Goal: Information Seeking & Learning: Learn about a topic

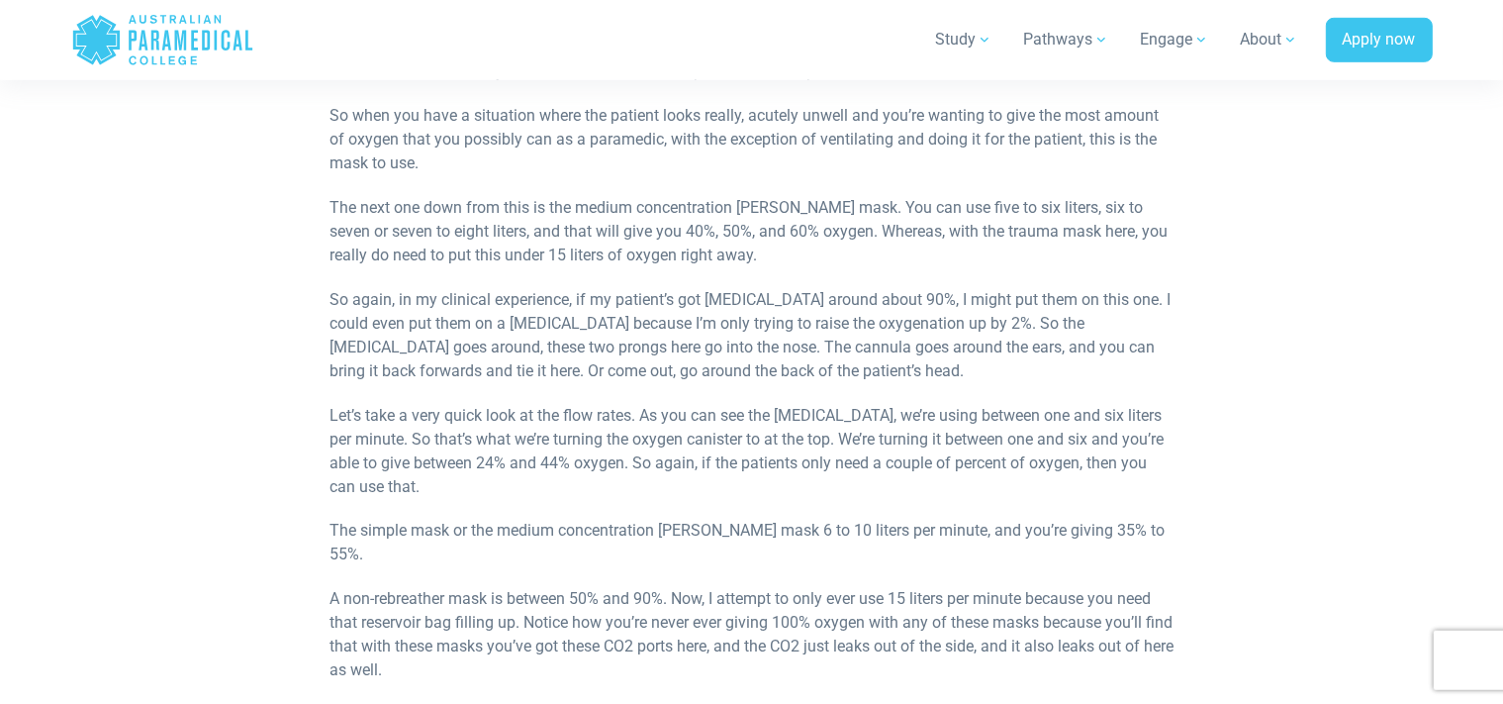
scroll to position [1358, 0]
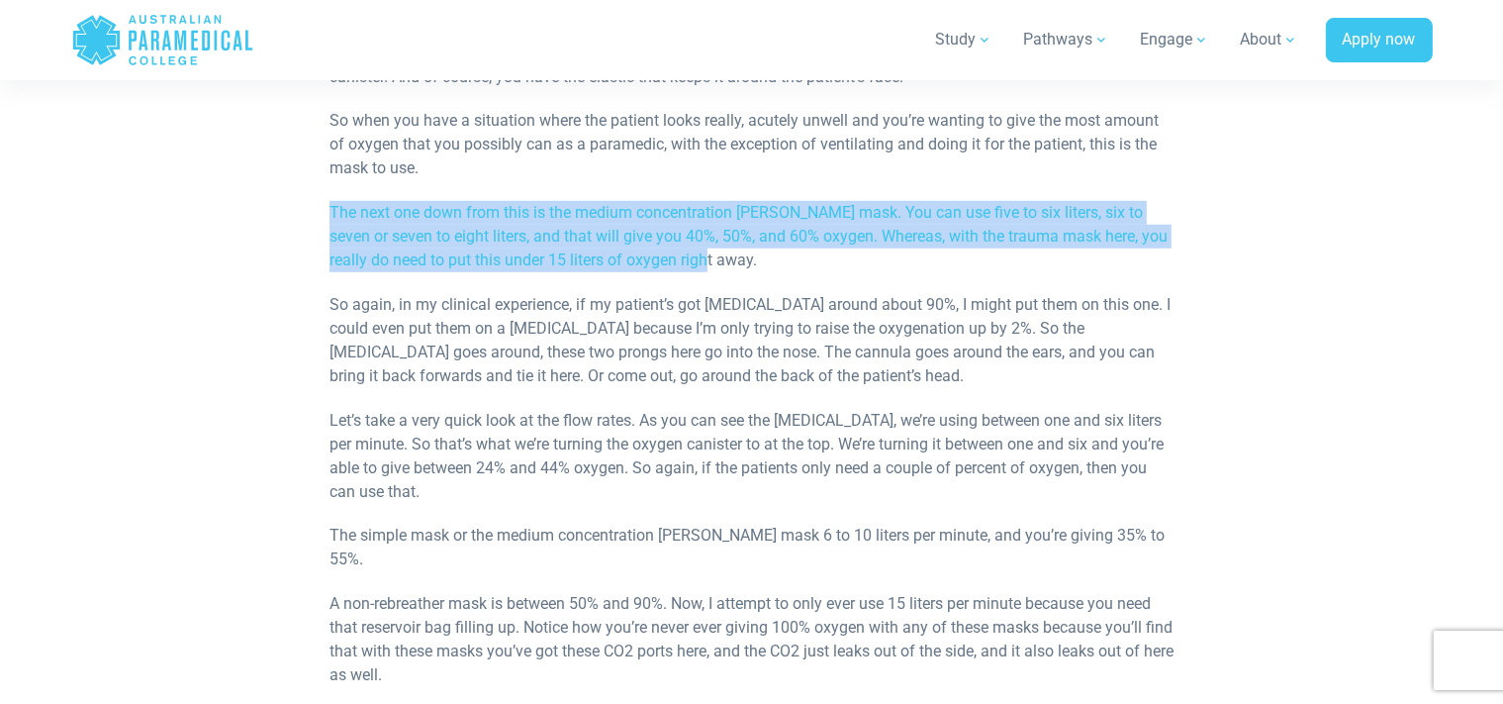
drag, startPoint x: 332, startPoint y: 212, endPoint x: 820, endPoint y: 258, distance: 490.1
click at [820, 258] on p "The next one down from this is the medium concentration [PERSON_NAME] mask. You…" at bounding box center [752, 236] width 844 height 71
copy p "The next one down from this is the medium concentration [PERSON_NAME] mask. You…"
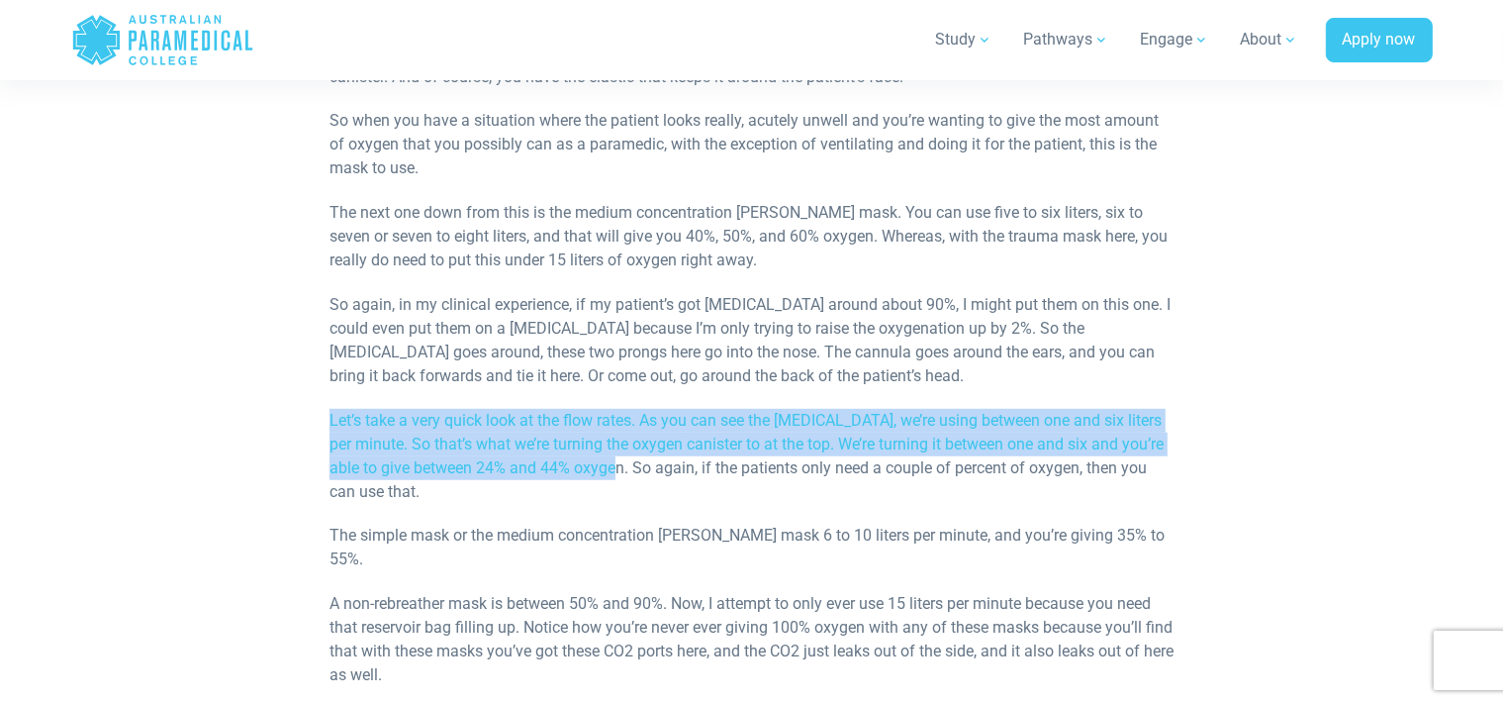
drag, startPoint x: 333, startPoint y: 417, endPoint x: 624, endPoint y: 469, distance: 295.6
click at [624, 469] on p "Let’s take a very quick look at the flow rates. As you can see the [MEDICAL_DAT…" at bounding box center [752, 456] width 844 height 95
copy p "Let’s take a very quick look at the flow rates. As you can see the [MEDICAL_DAT…"
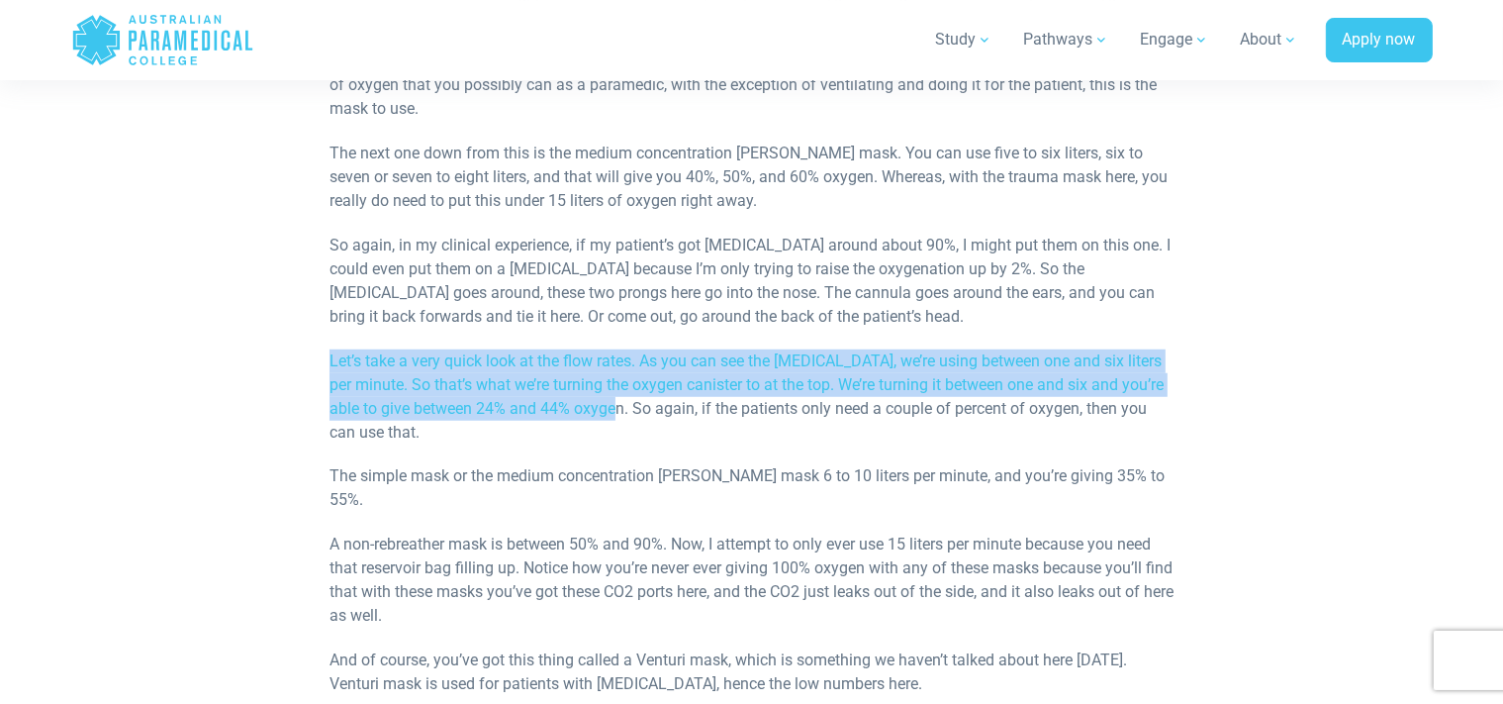
scroll to position [1463, 0]
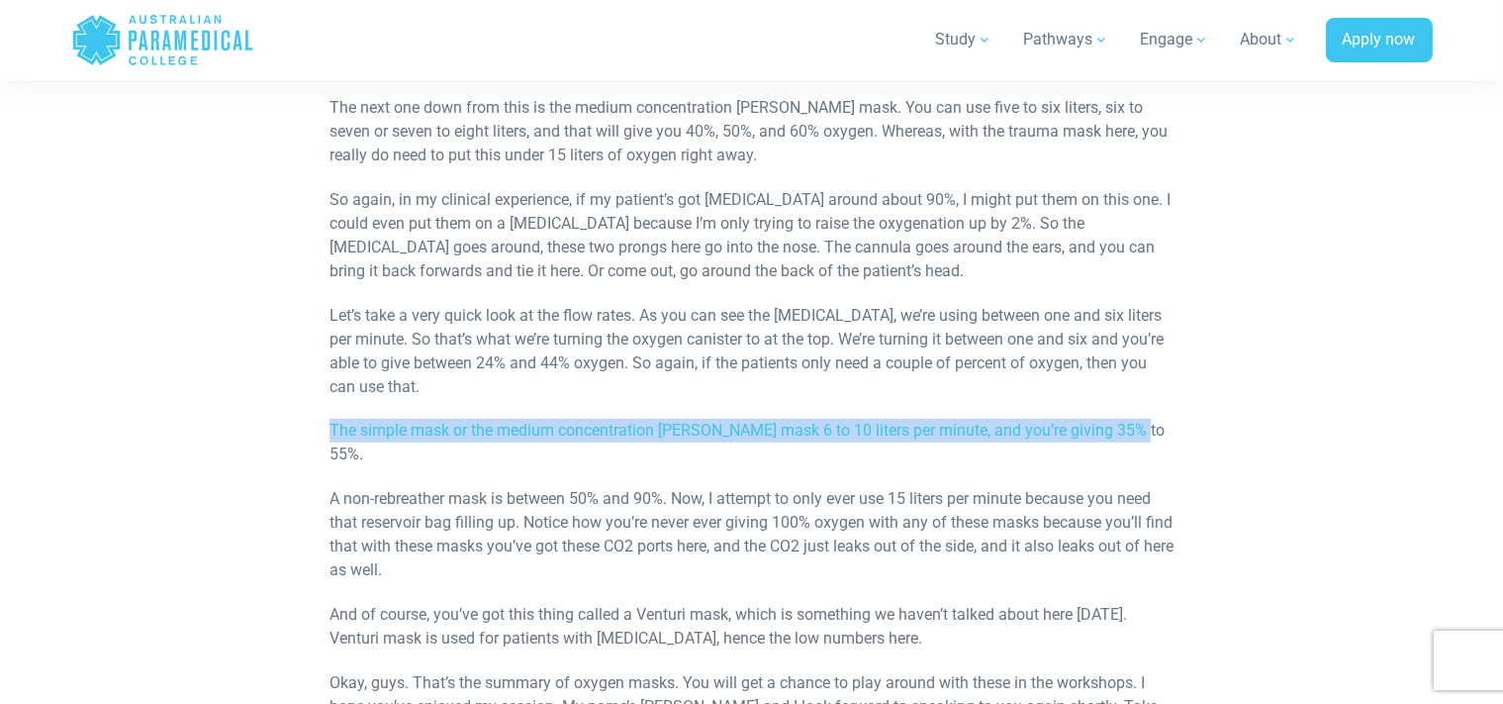
drag, startPoint x: 330, startPoint y: 426, endPoint x: 1144, endPoint y: 423, distance: 814.4
copy p "The simple mask or the medium concentration [PERSON_NAME] mask 6 to 10 liters p…"
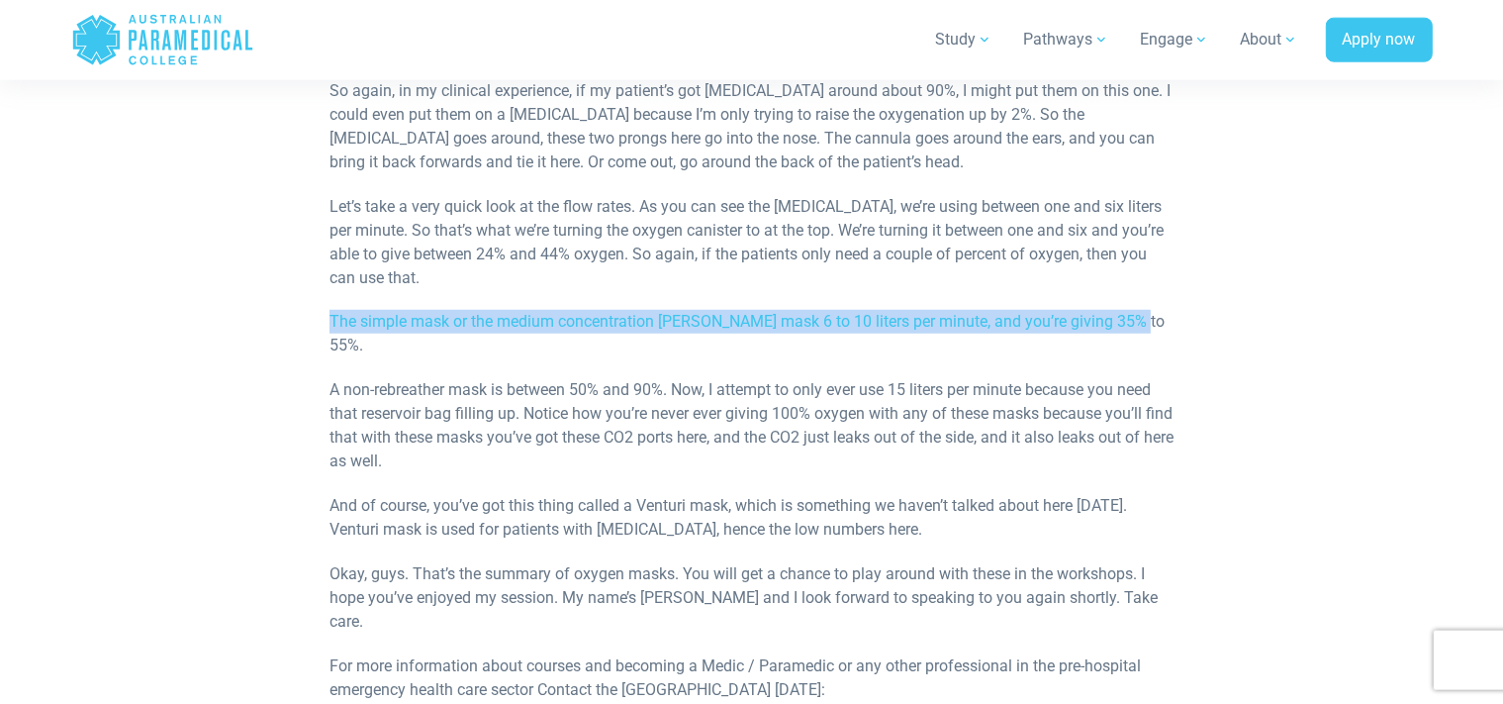
scroll to position [1567, 0]
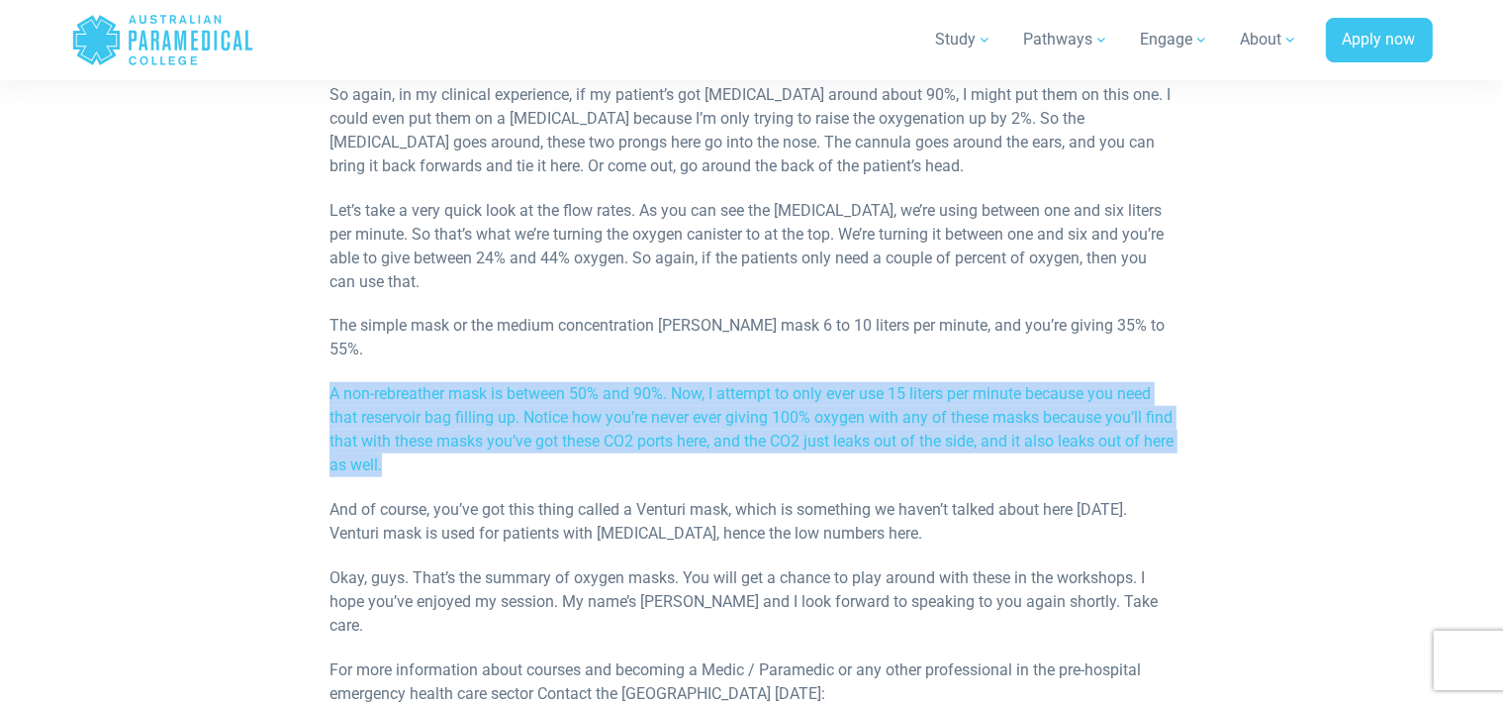
drag, startPoint x: 331, startPoint y: 366, endPoint x: 614, endPoint y: 442, distance: 293.1
click at [614, 442] on p "A non-rebreather mask is between 50% and 90%. Now, I attempt to only ever use 1…" at bounding box center [752, 429] width 844 height 95
copy p "A non-rebreather mask is between 50% and 90%. Now, I attempt to only ever use 1…"
